Goal: Check status: Check status

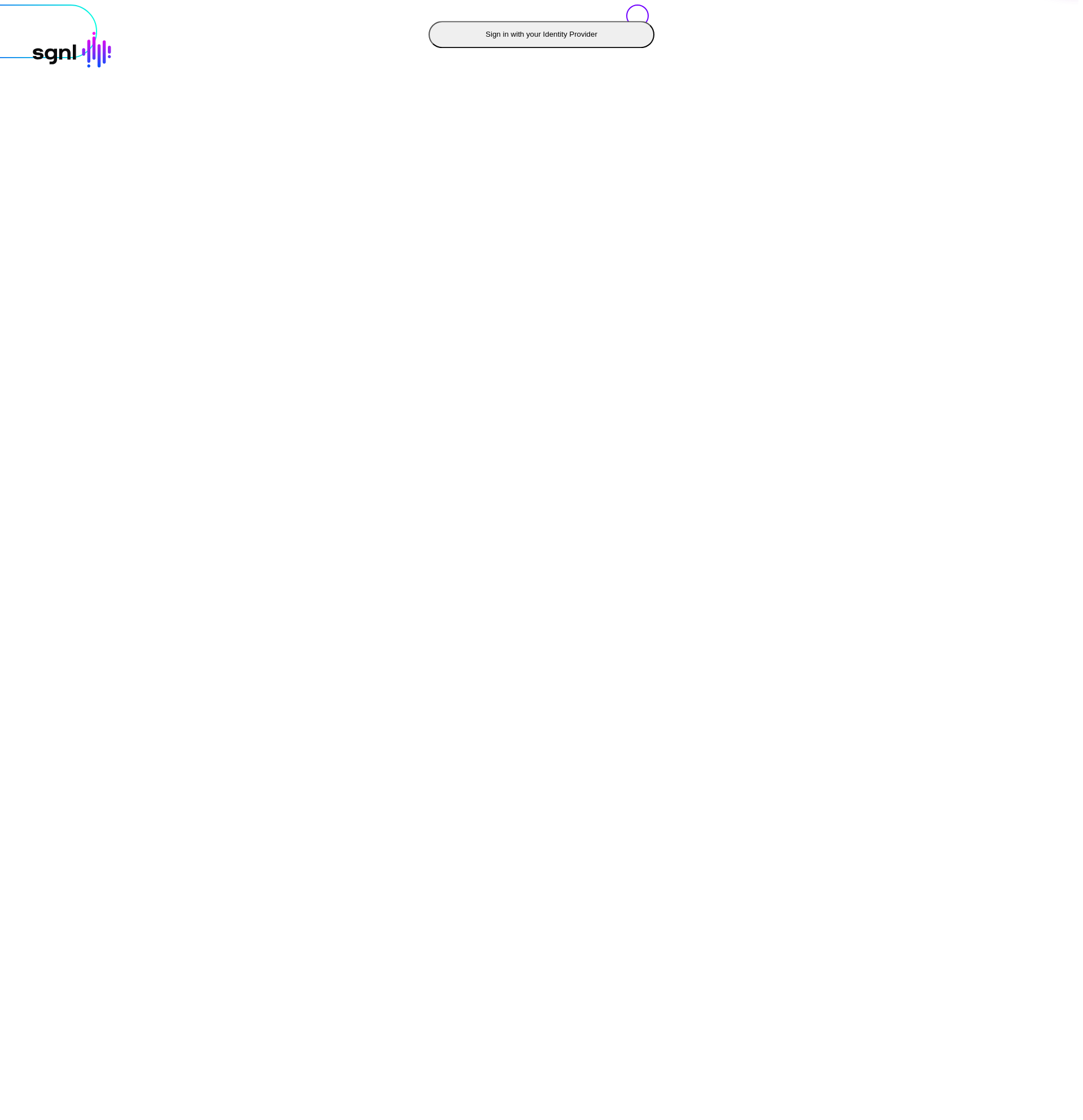
click at [428, 48] on button "Sign in with your Identity Provider" at bounding box center [542, 34] width 226 height 27
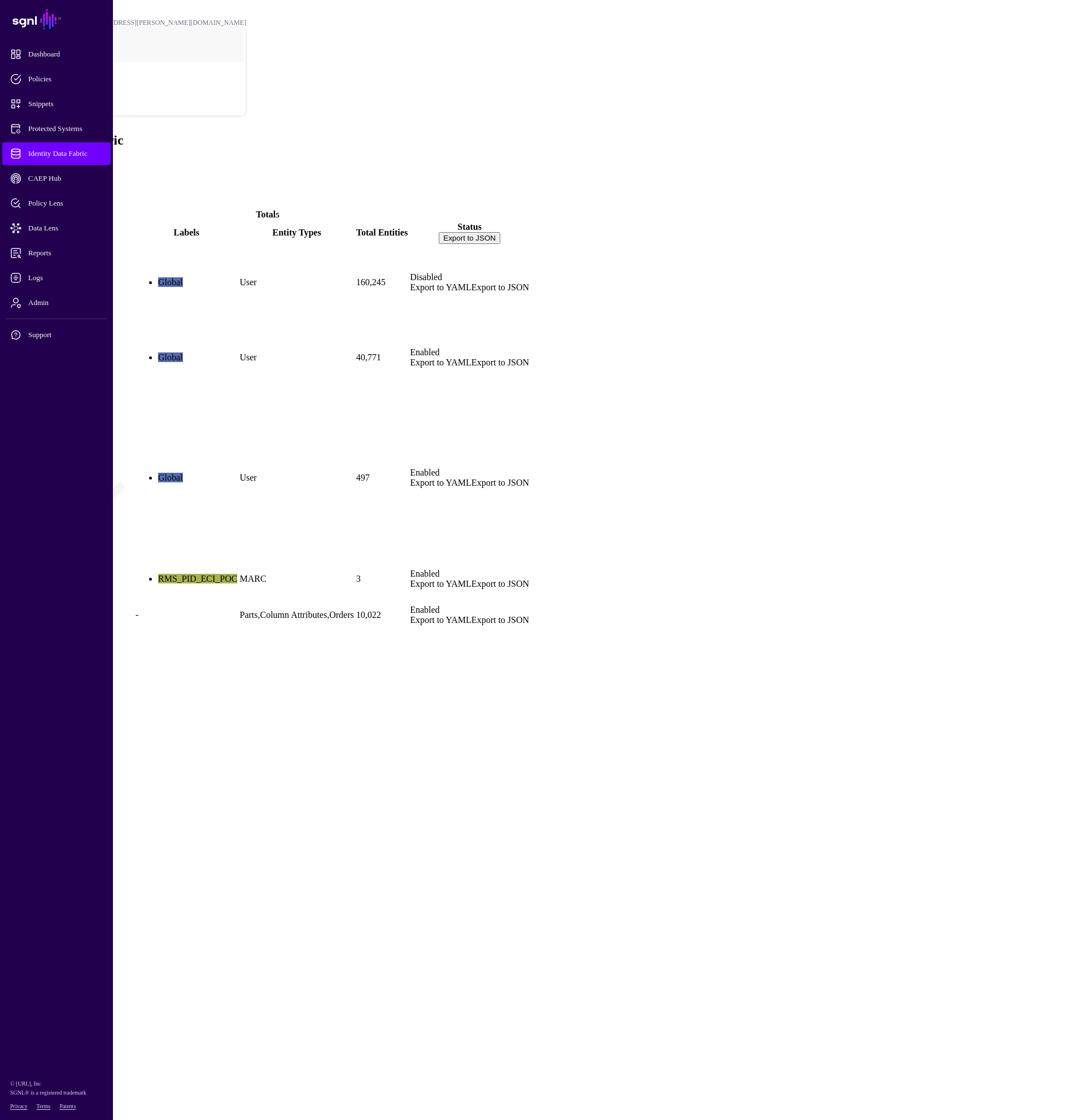
click at [66, 372] on link "AD_memberOf" at bounding box center [36, 376] width 60 height 10
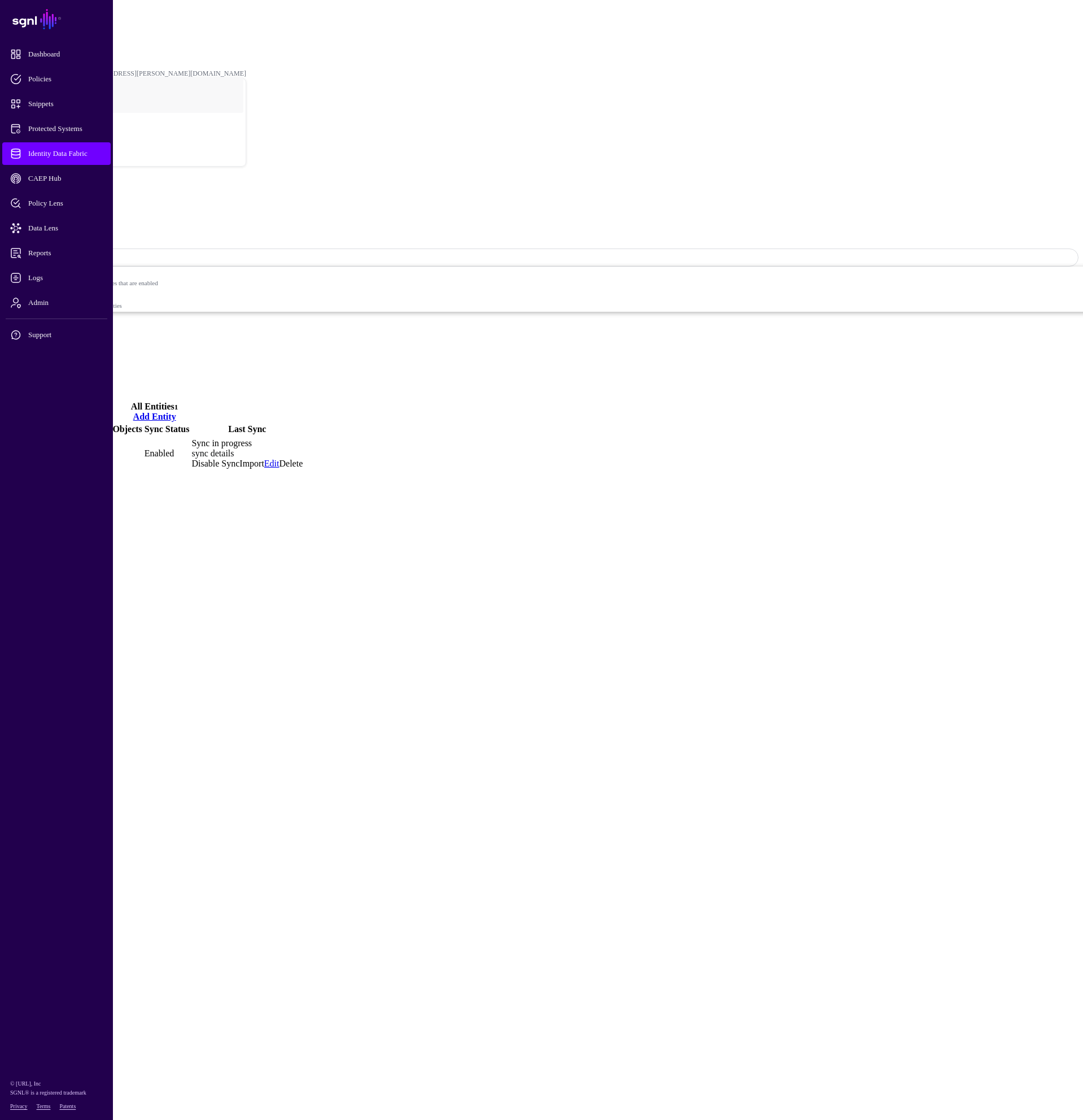
click at [234, 448] on link "sync details" at bounding box center [213, 453] width 42 height 10
click at [95, 826] on link "View logs" at bounding box center [77, 831] width 36 height 10
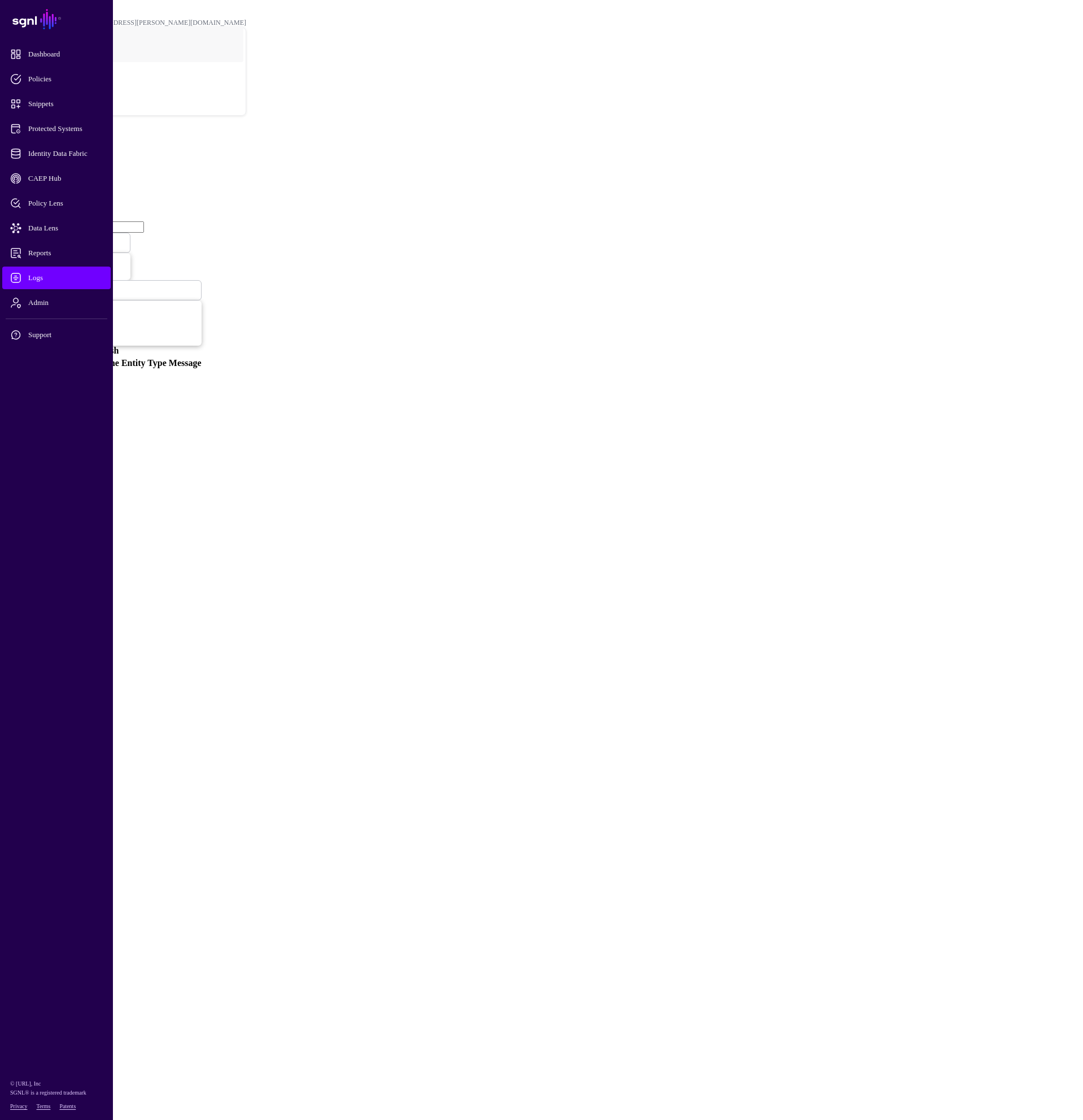
click at [67, 238] on span at bounding box center [67, 243] width 0 height 10
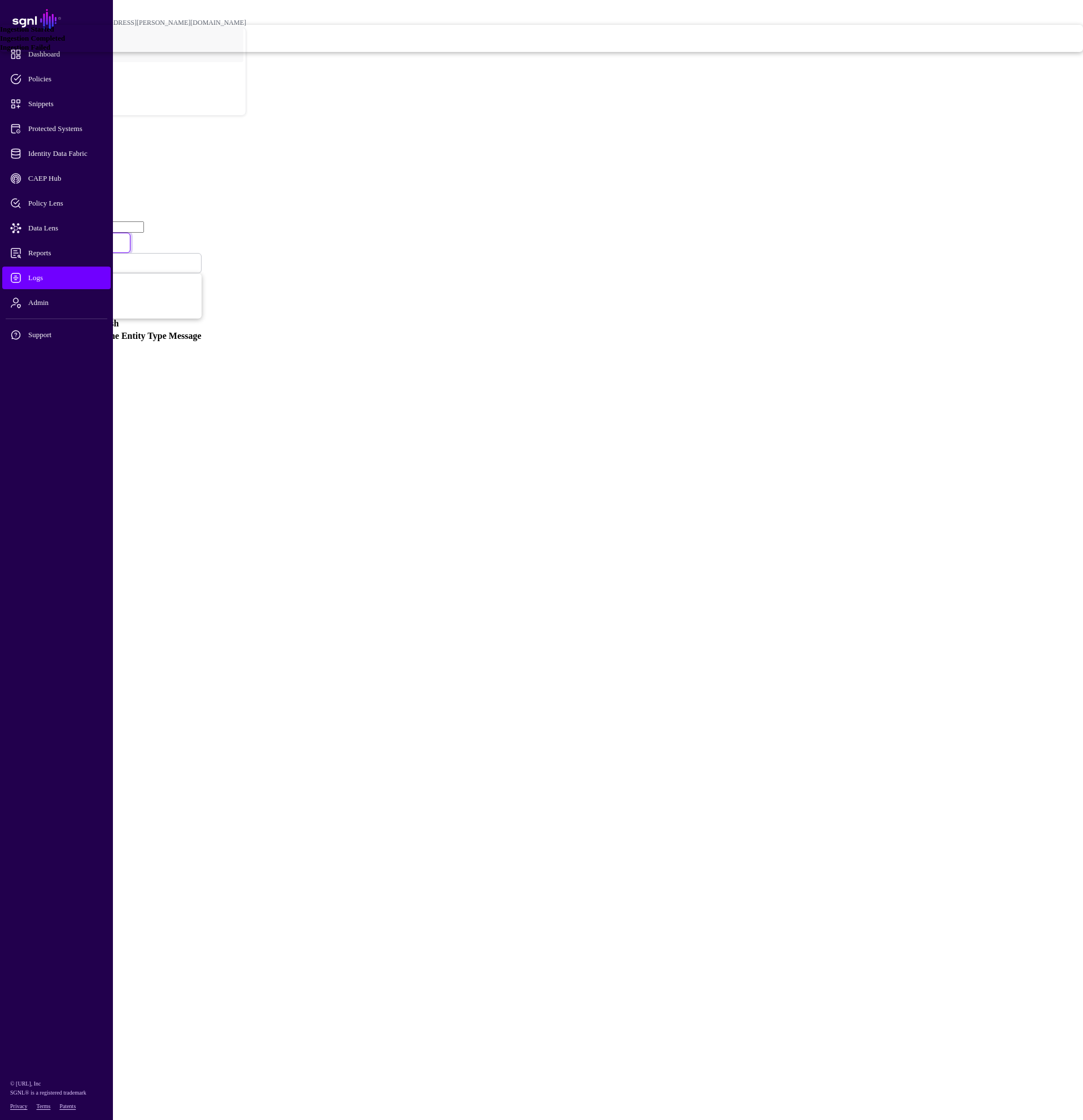
click at [54, 33] on span "Ingestion Started" at bounding box center [27, 29] width 54 height 9
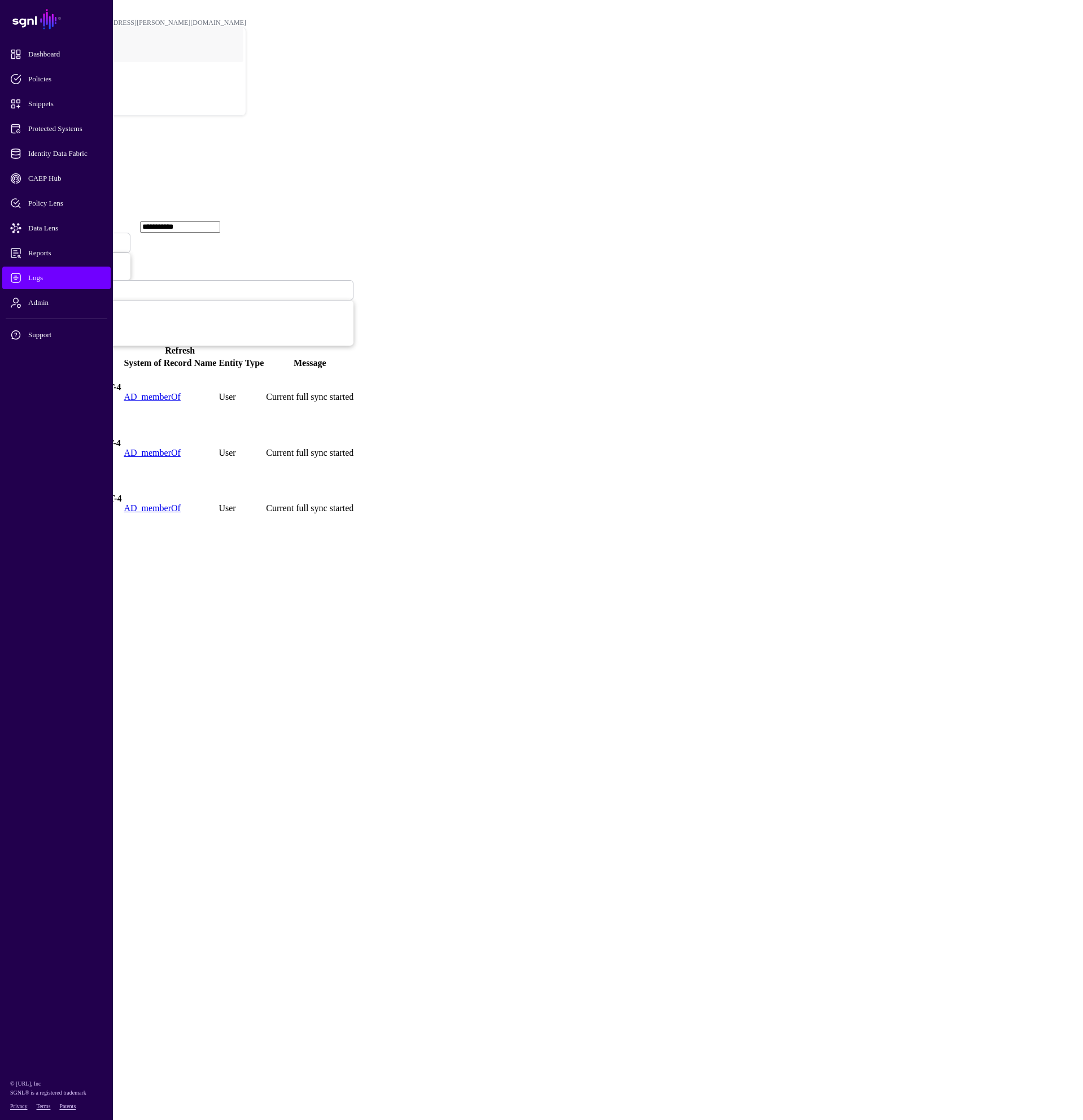
click at [6, 397] on link at bounding box center [6, 397] width 0 height 0
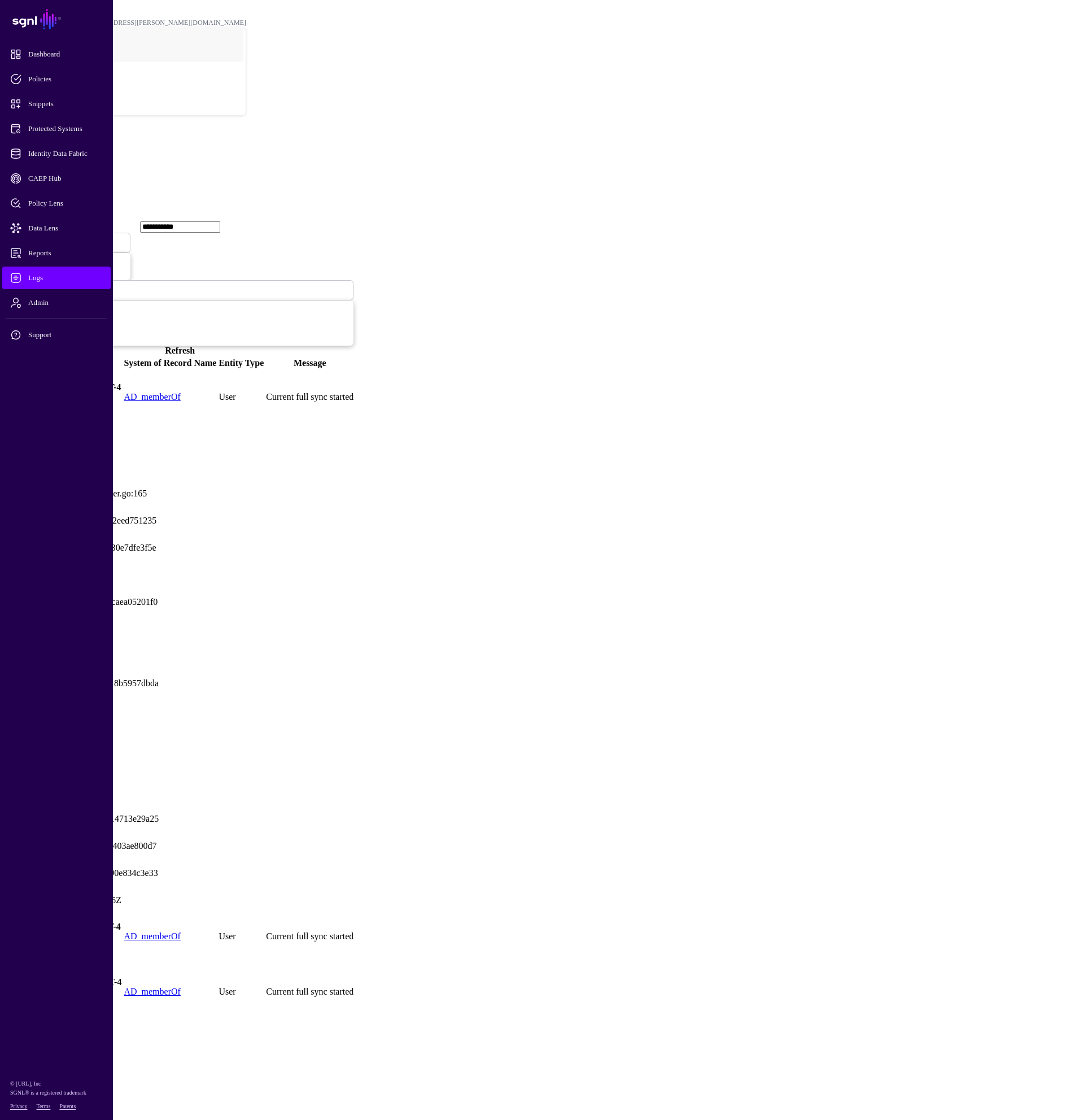
click at [6, 936] on link at bounding box center [6, 936] width 0 height 0
click at [6, 992] on link at bounding box center [6, 992] width 0 height 0
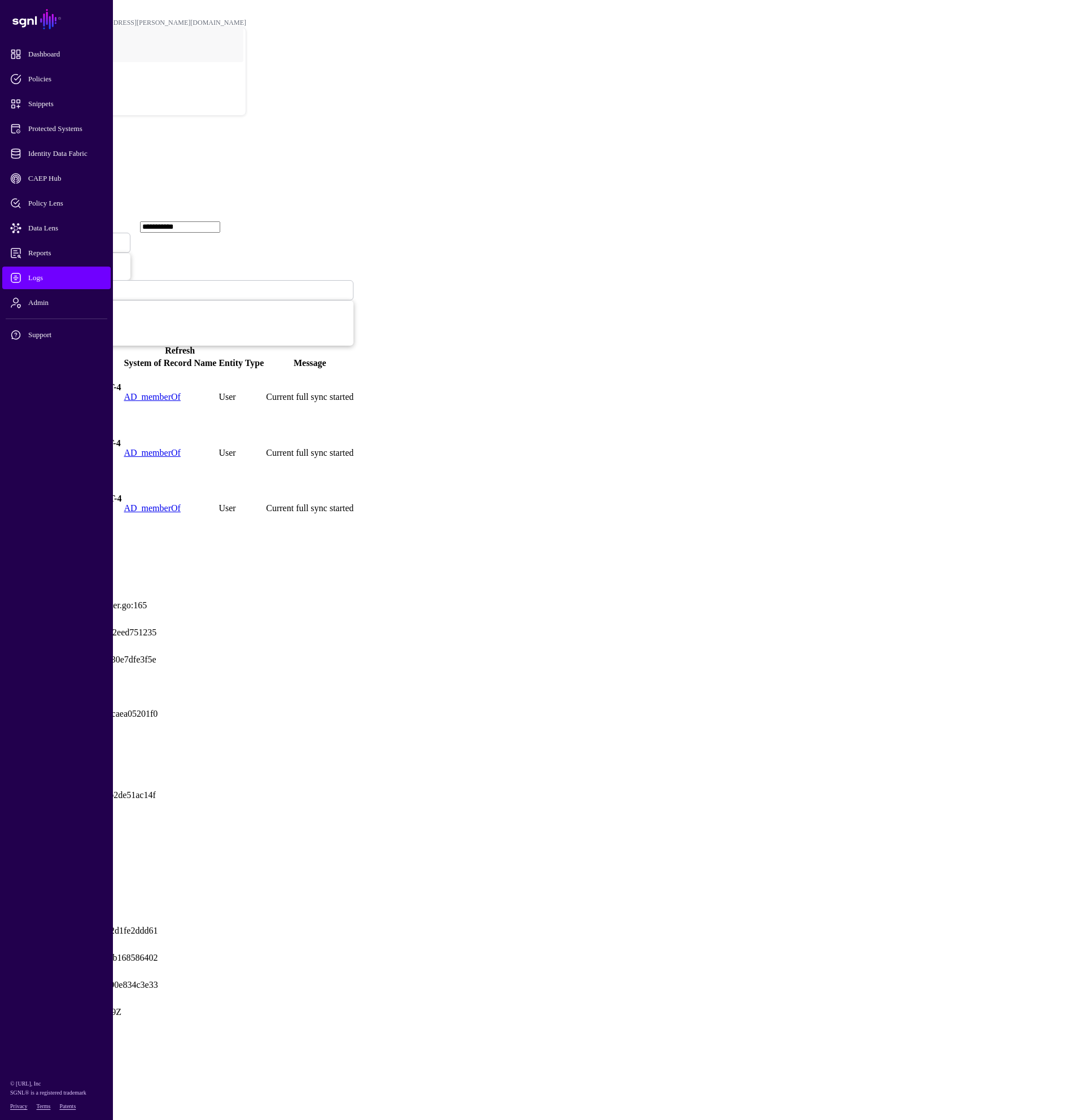
click at [6, 453] on link at bounding box center [6, 453] width 0 height 0
click at [6, 992] on link at bounding box center [6, 992] width 0 height 0
click at [6, 397] on link at bounding box center [6, 397] width 0 height 0
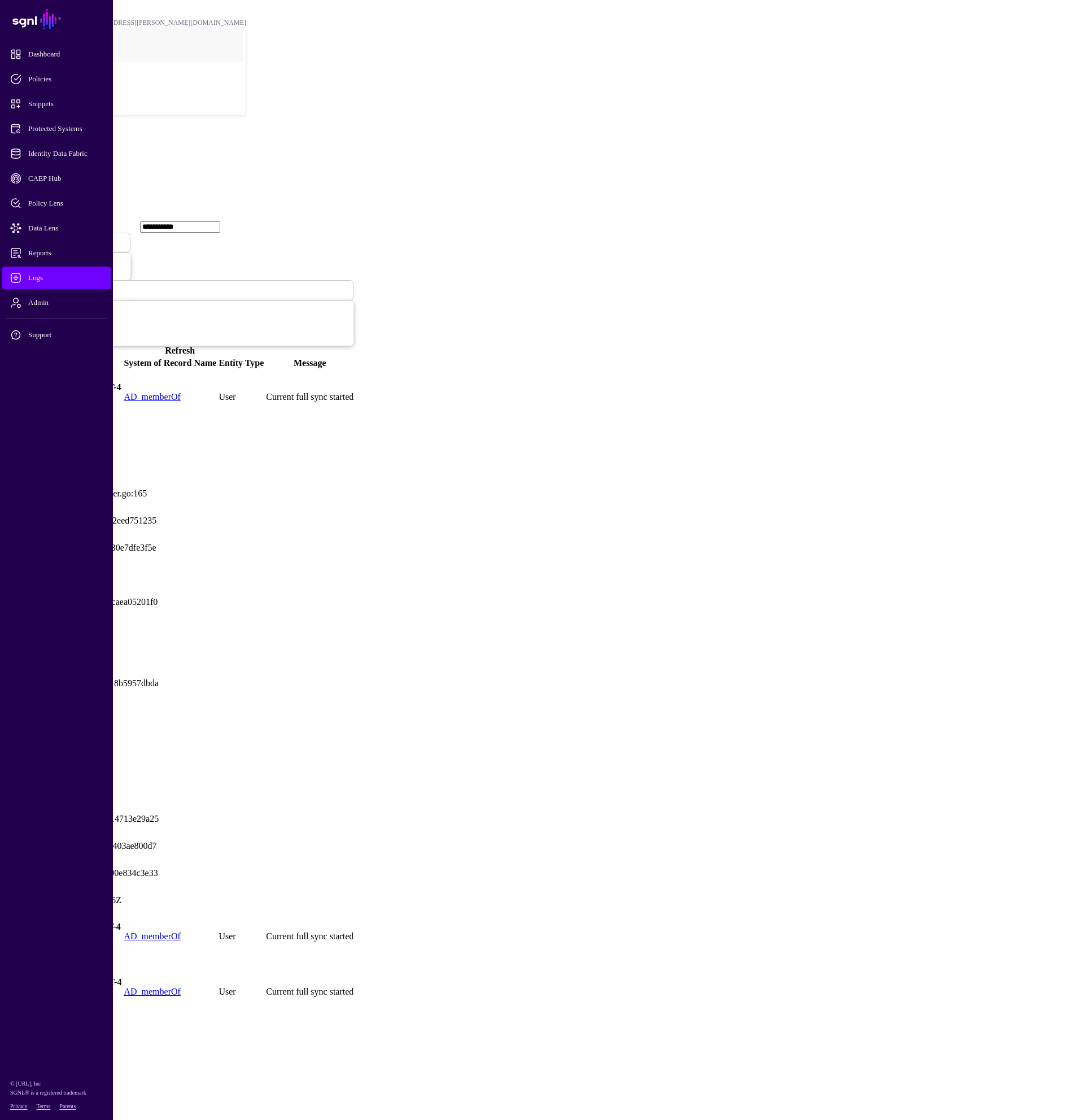
click at [70, 238] on span at bounding box center [70, 243] width 0 height 10
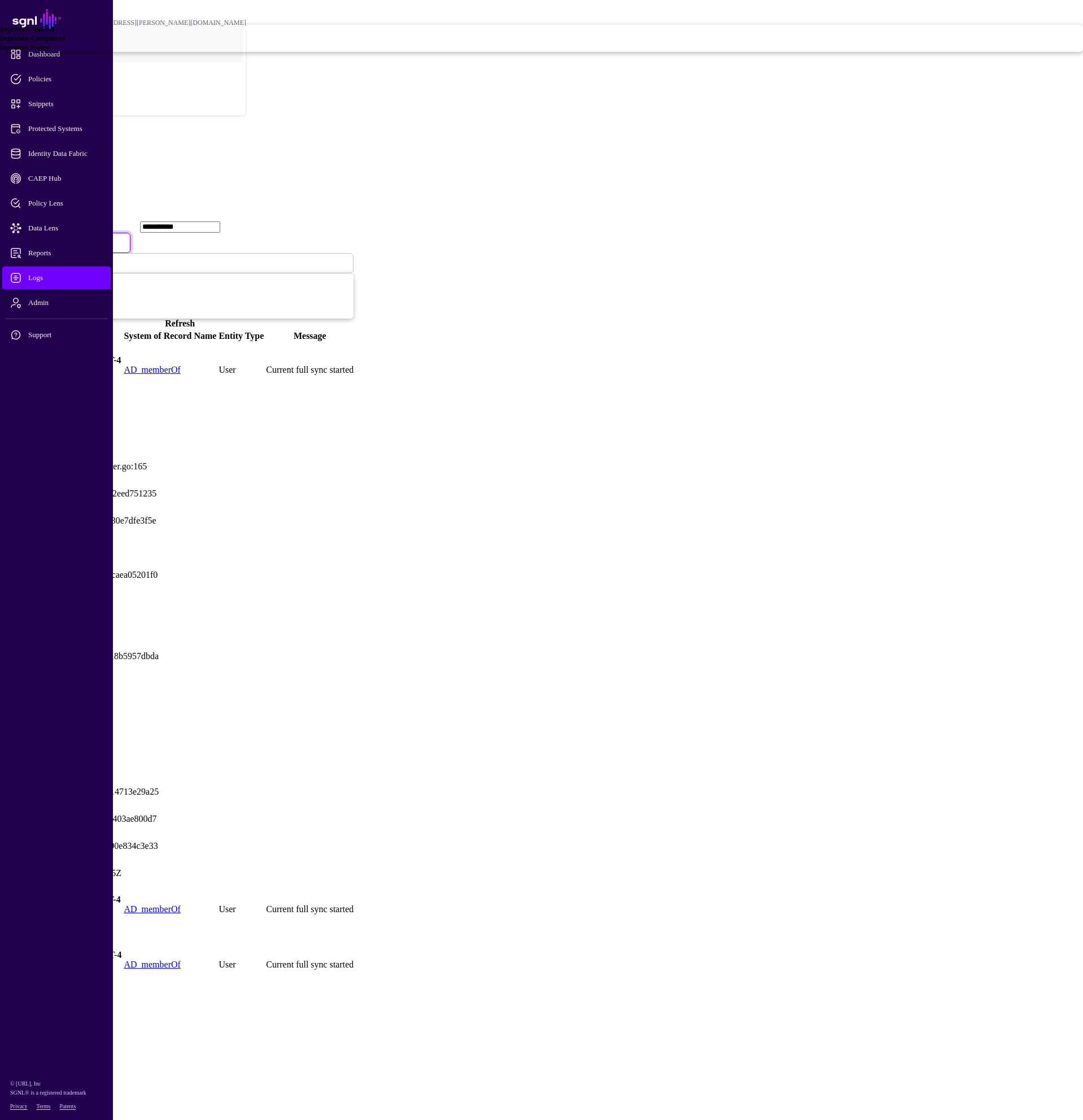
click at [65, 42] on span "Ingestion Completed" at bounding box center [32, 38] width 65 height 9
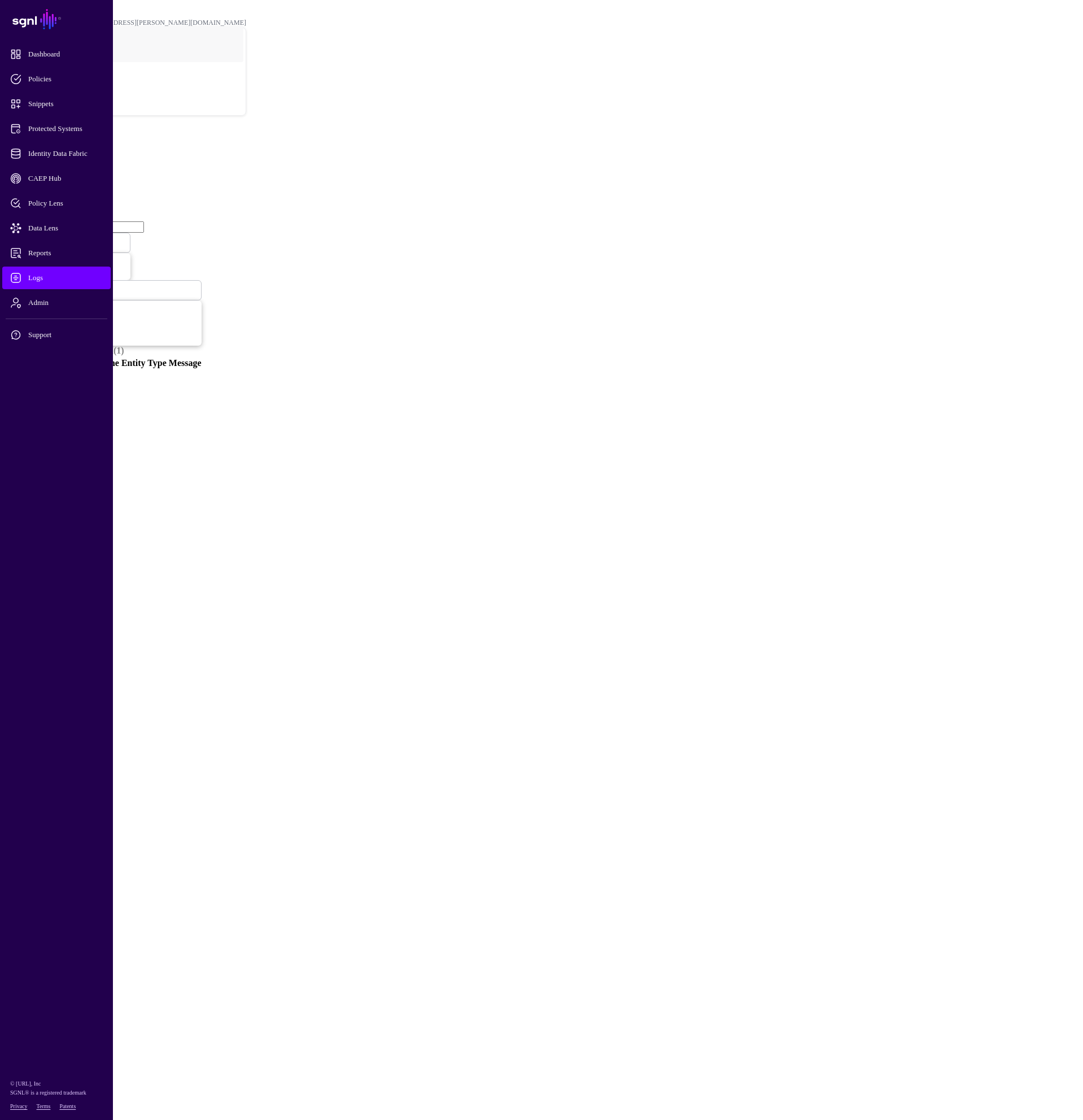
click at [82, 238] on span at bounding box center [82, 243] width 0 height 10
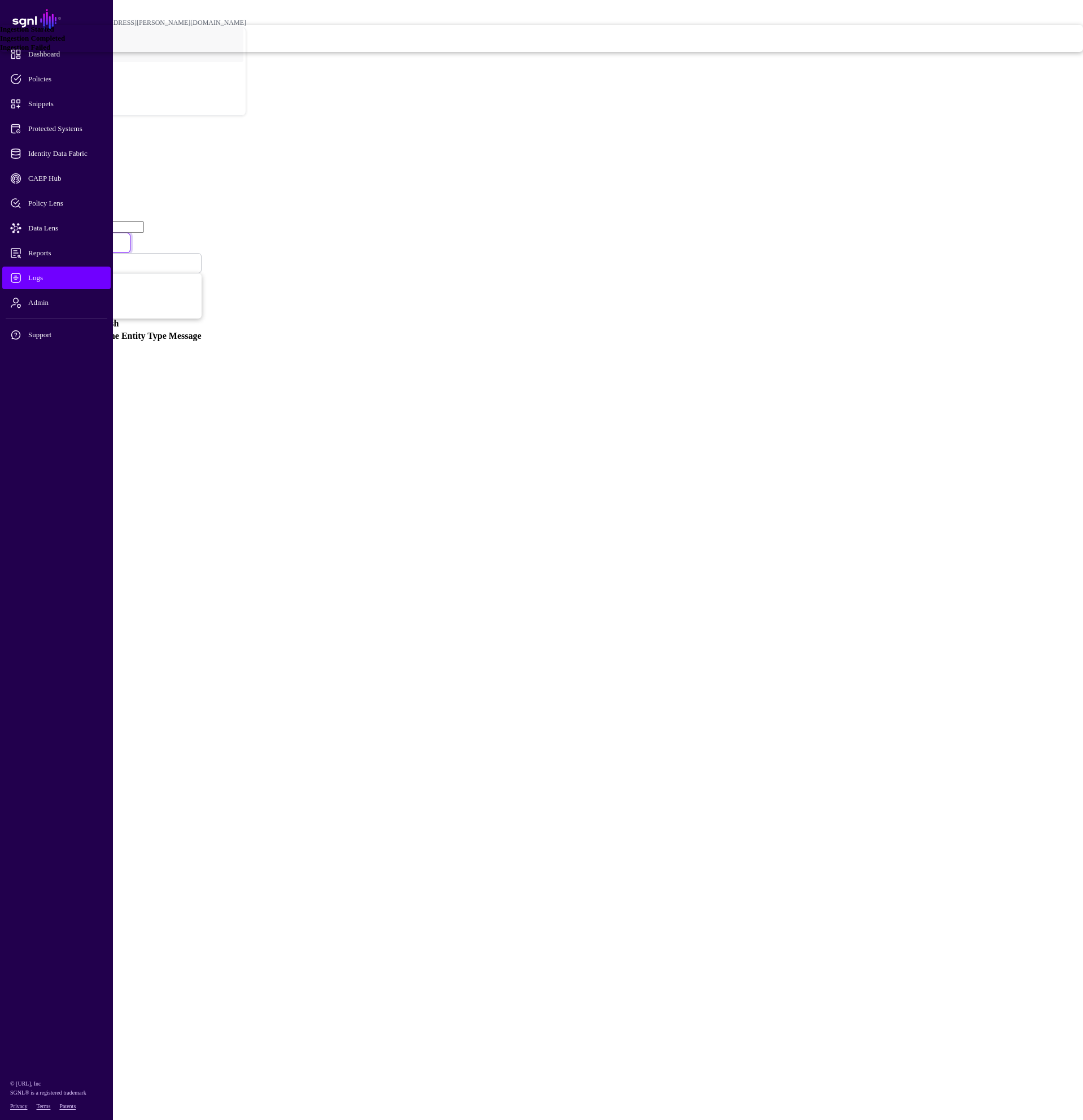
click at [50, 52] on span "Ingestion Failed" at bounding box center [25, 47] width 50 height 9
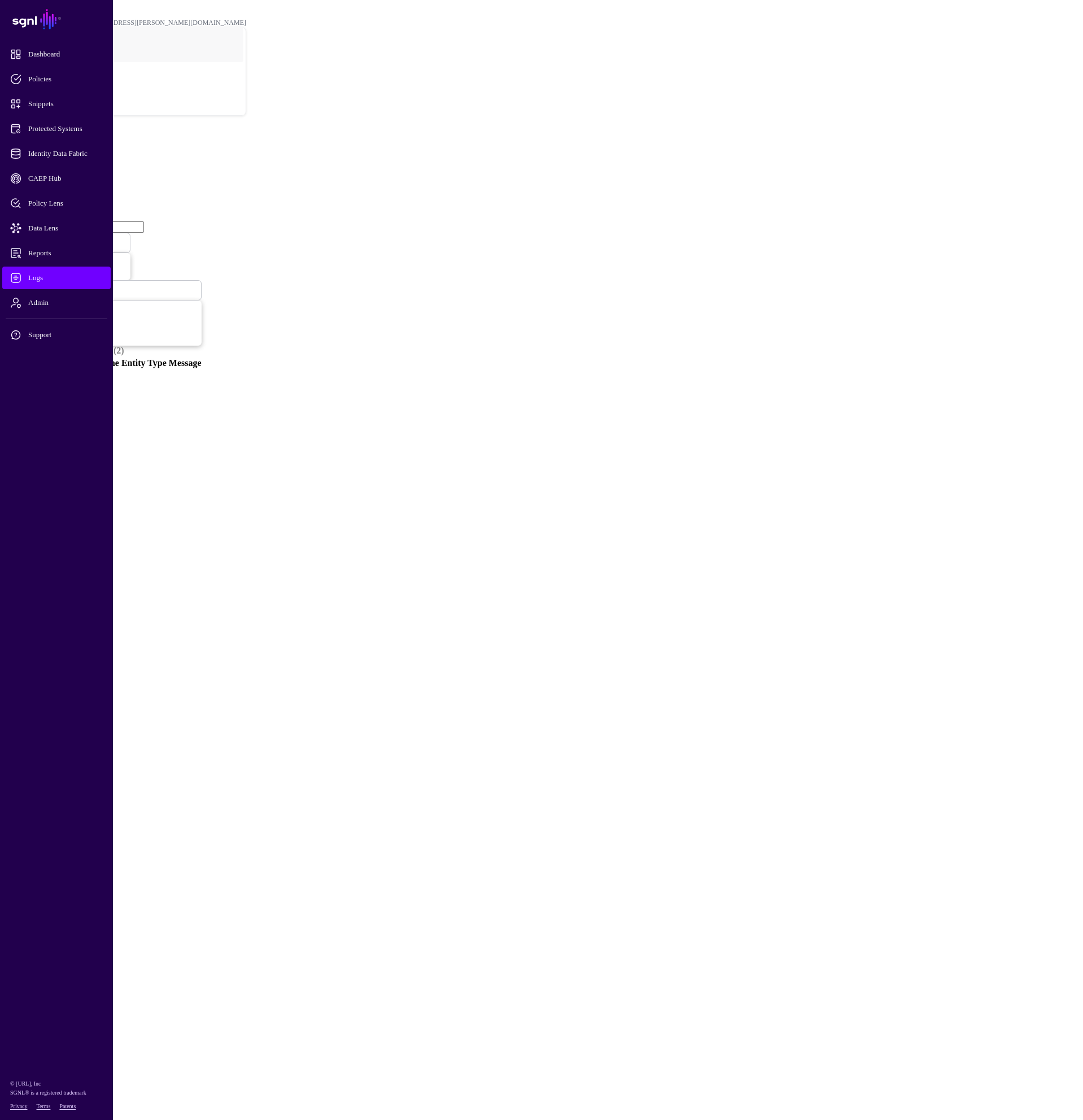
click at [67, 238] on span at bounding box center [67, 243] width 0 height 10
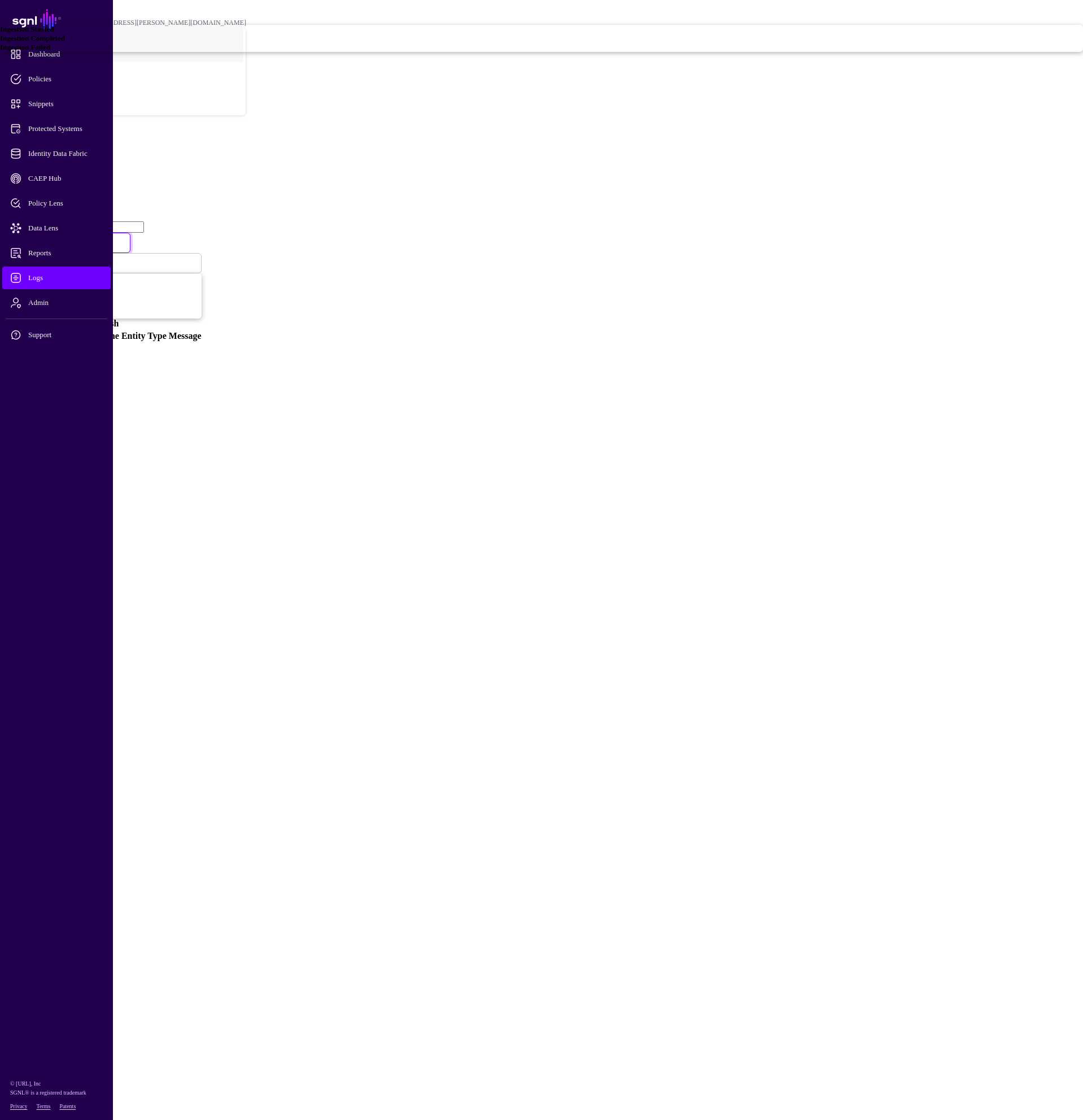
click at [54, 33] on span "Ingestion Started" at bounding box center [27, 29] width 54 height 9
